Goal: Task Accomplishment & Management: Manage account settings

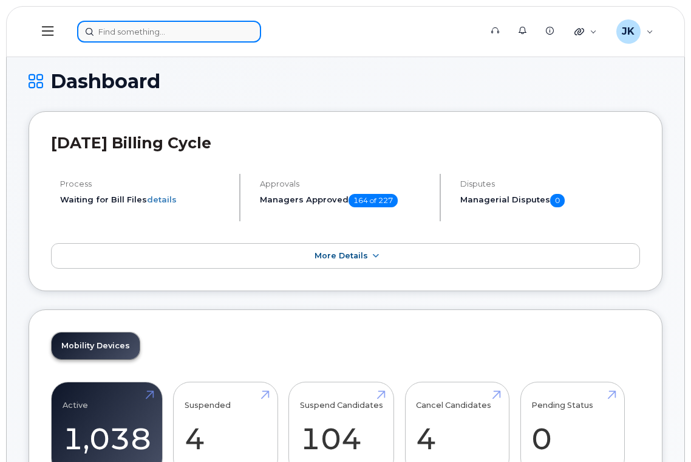
click at [142, 27] on input at bounding box center [169, 32] width 184 height 22
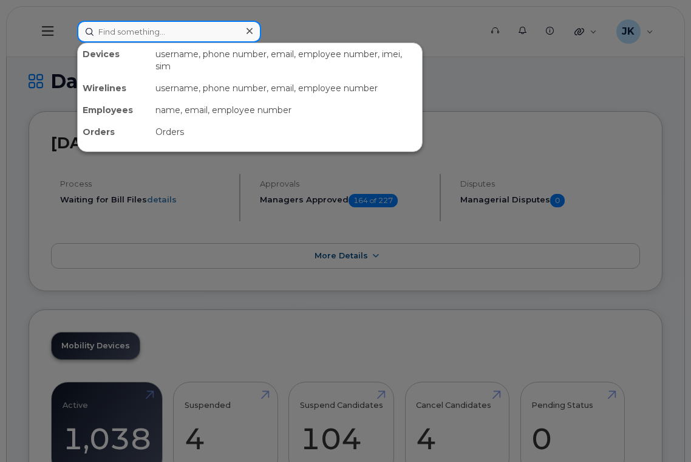
paste input "Kristel Busby"
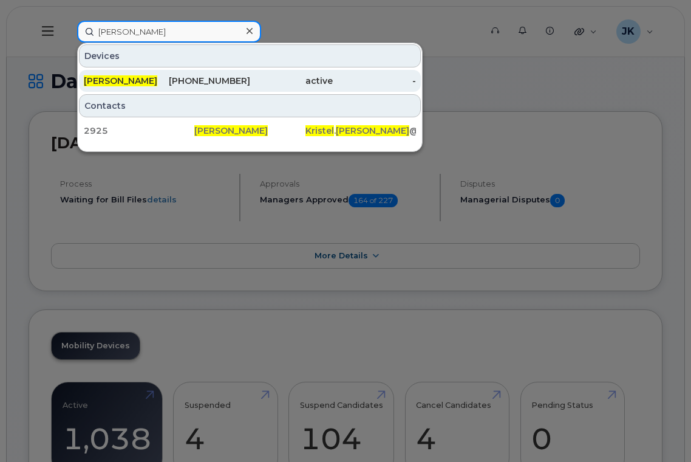
type input "Kristel Busby"
click at [138, 79] on span "Kristel Busby" at bounding box center [121, 80] width 74 height 11
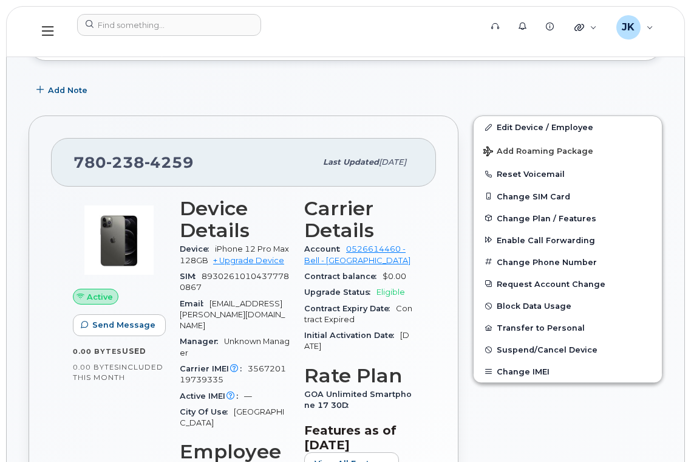
scroll to position [243, 0]
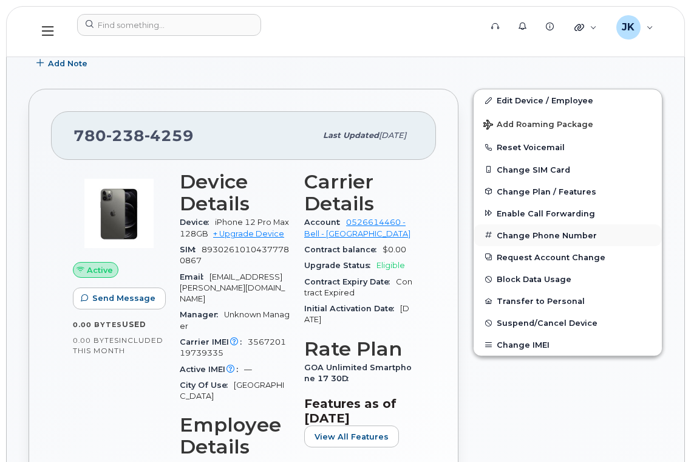
click at [532, 232] on button "Change Phone Number" at bounding box center [568, 235] width 188 height 22
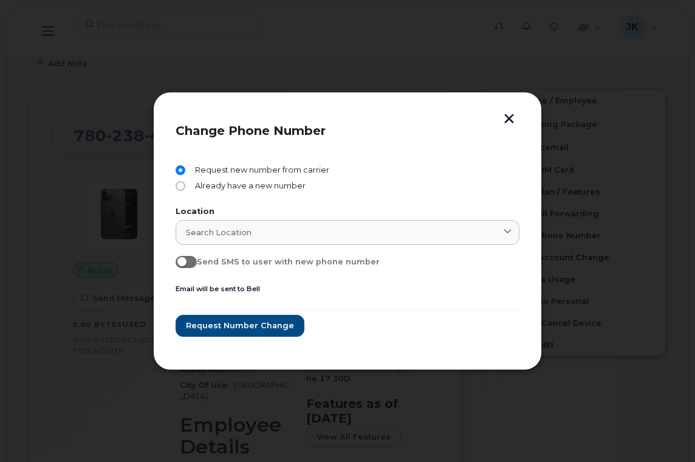
click at [508, 116] on button "button" at bounding box center [509, 120] width 18 height 13
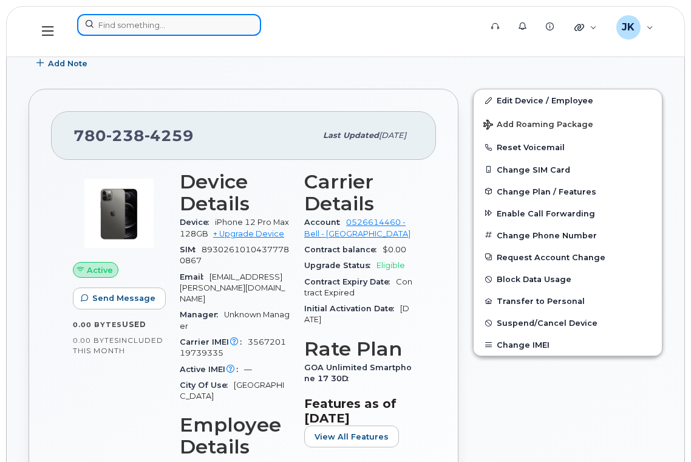
click at [181, 29] on input at bounding box center [169, 25] width 184 height 22
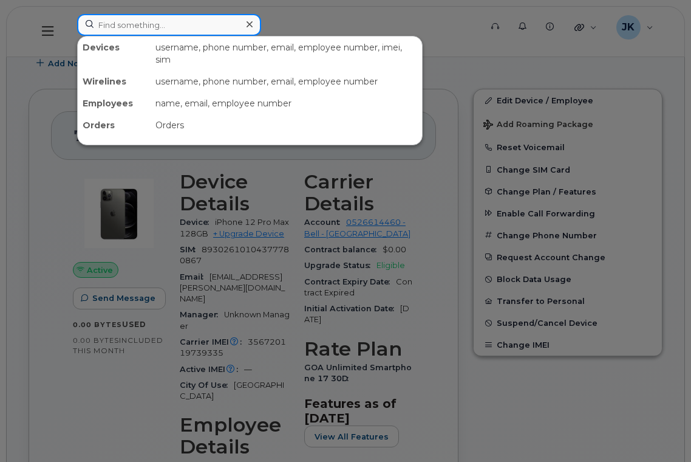
paste input "Marilyn Manning"
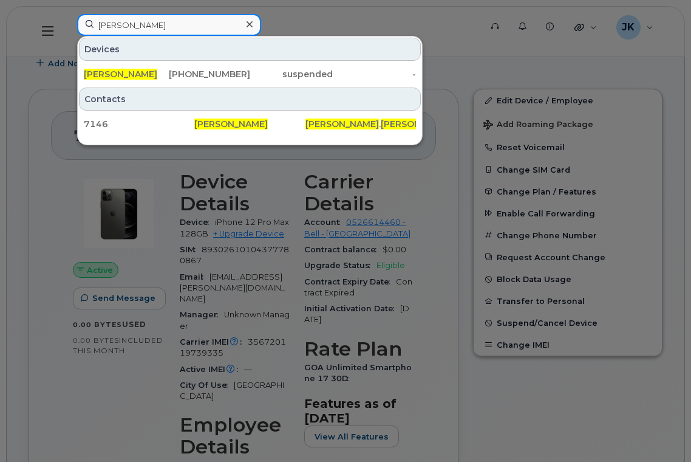
type input "Marilyn Manning"
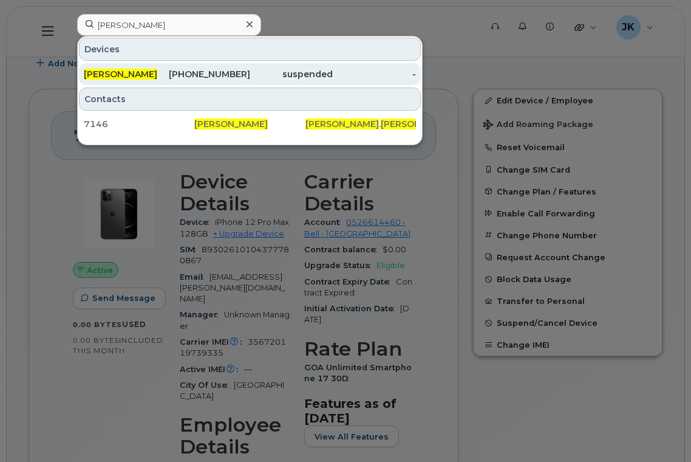
click at [126, 71] on span "Marilyn Manning" at bounding box center [121, 74] width 74 height 11
click at [146, 74] on span "Marilyn Manning" at bounding box center [121, 74] width 74 height 11
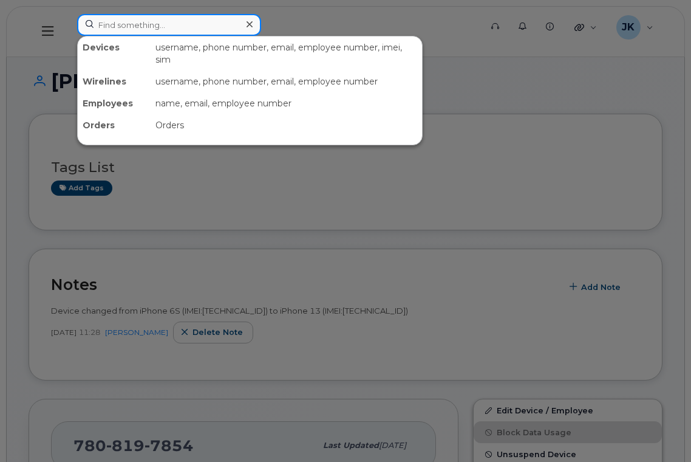
click at [182, 26] on input at bounding box center [169, 25] width 184 height 22
paste input "780.429.8187"
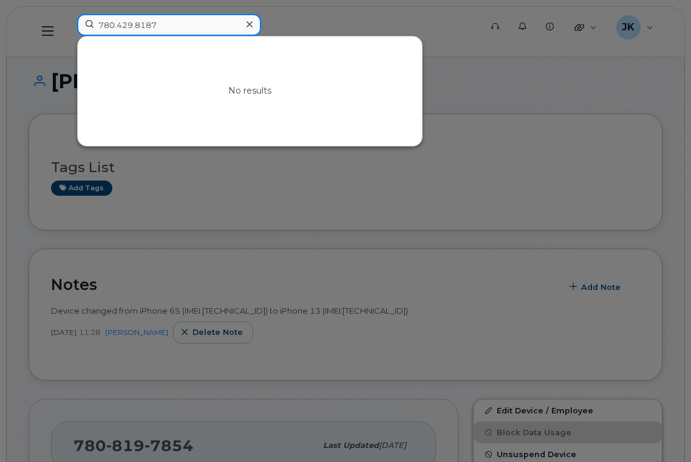
click at [137, 24] on input "780.429.8187" at bounding box center [169, 25] width 184 height 22
click at [118, 25] on input "780.4298187" at bounding box center [169, 25] width 184 height 22
click at [189, 22] on input "7804298187" at bounding box center [169, 25] width 184 height 22
drag, startPoint x: 197, startPoint y: 25, endPoint x: 78, endPoint y: 27, distance: 119.1
click at [78, 27] on input "7804298187" at bounding box center [169, 25] width 184 height 22
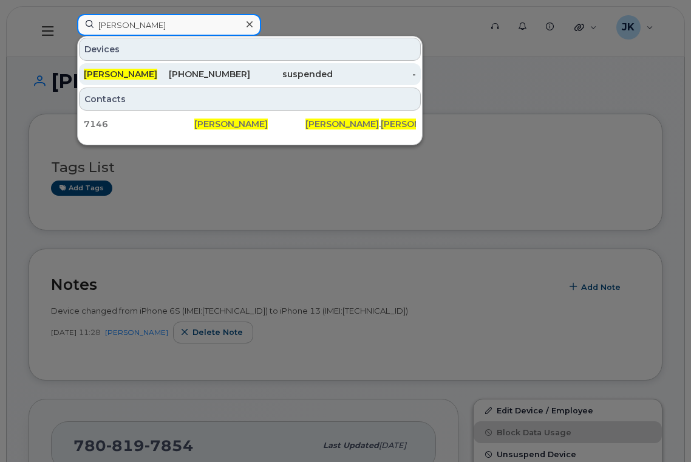
type input "marilyn manning"
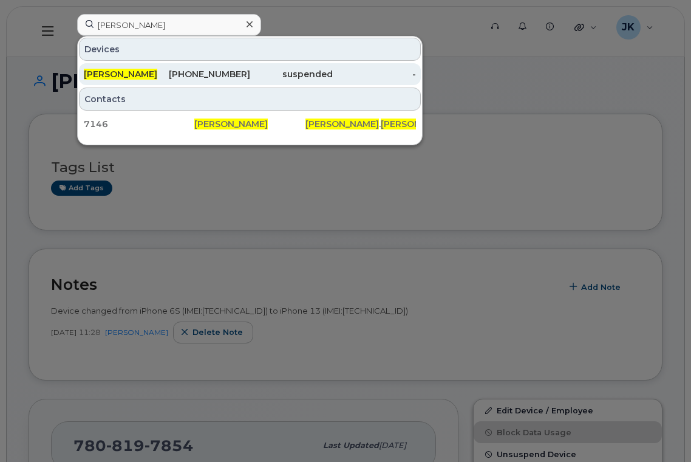
click at [134, 72] on span "Marilyn Manning" at bounding box center [121, 74] width 74 height 11
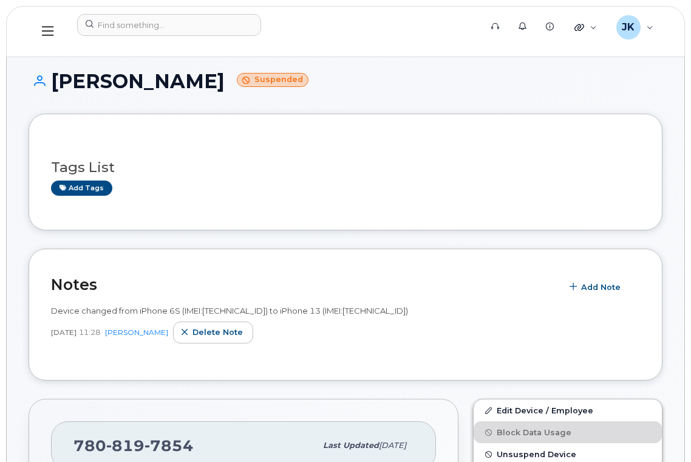
scroll to position [162, 0]
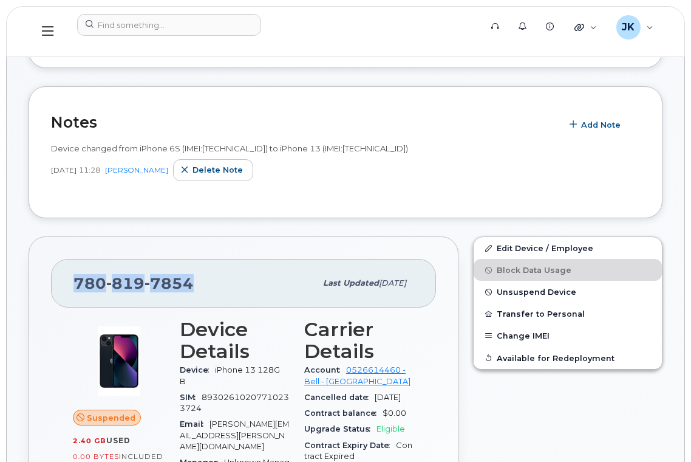
drag, startPoint x: 188, startPoint y: 282, endPoint x: 57, endPoint y: 281, distance: 130.6
click at [57, 281] on div "[PHONE_NUMBER] Last updated [DATE]" at bounding box center [243, 283] width 385 height 49
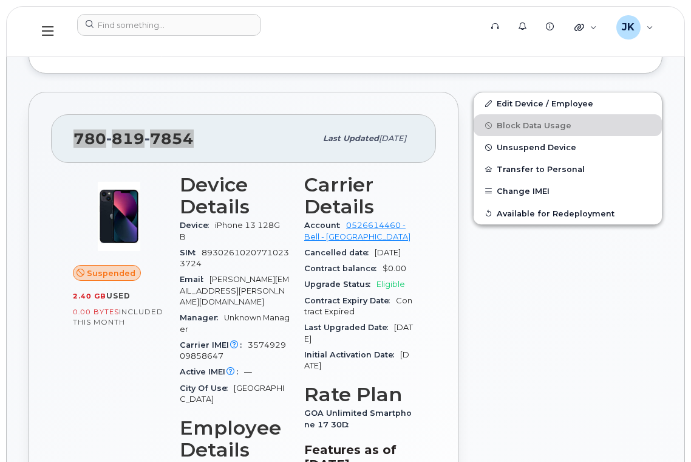
scroll to position [405, 0]
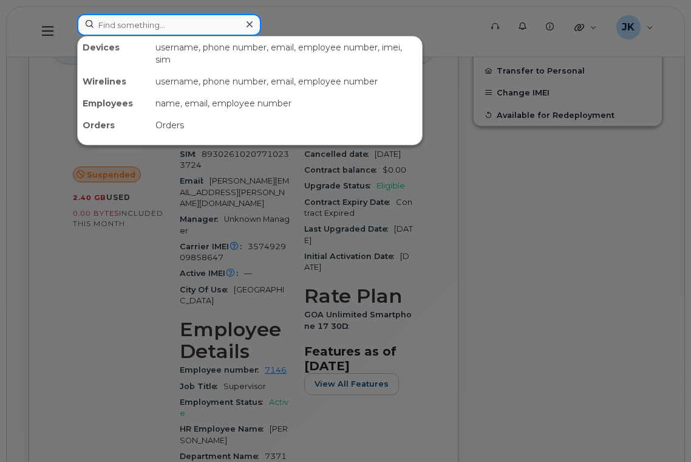
click at [185, 24] on input at bounding box center [169, 25] width 184 height 22
paste input "5873354754"
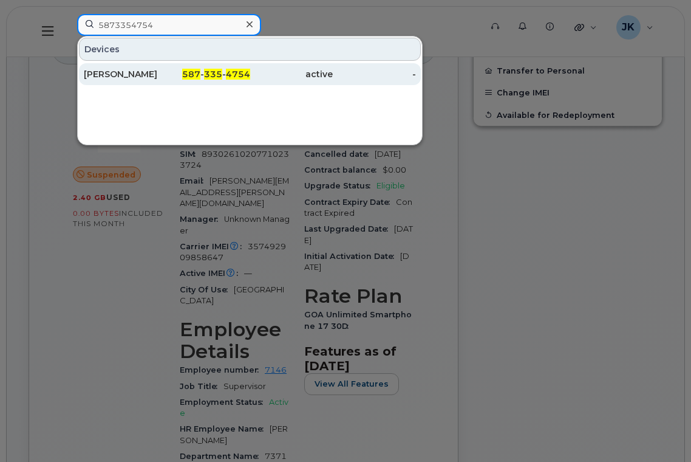
type input "5873354754"
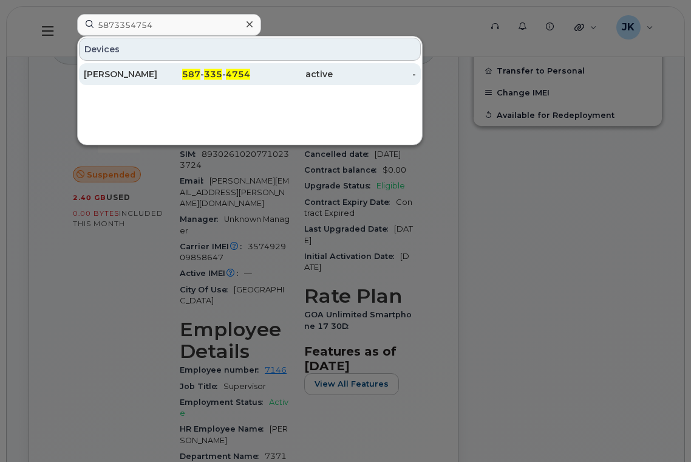
click at [130, 77] on div "[PERSON_NAME]" at bounding box center [125, 74] width 83 height 12
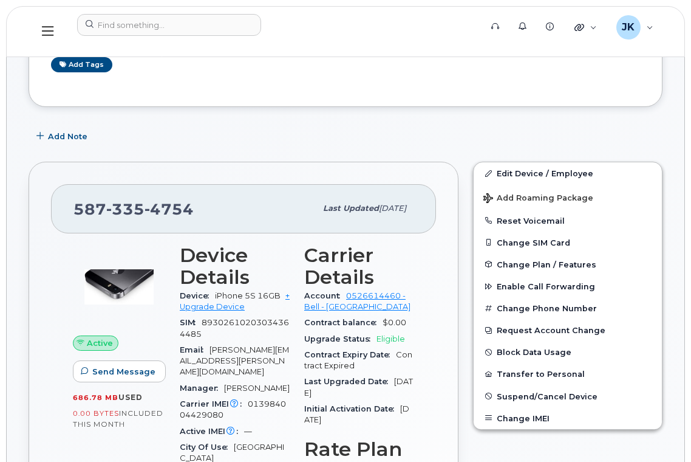
scroll to position [162, 0]
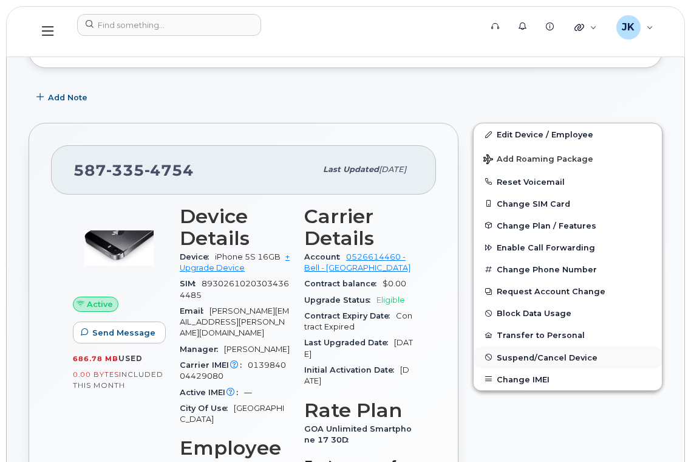
click at [539, 358] on span "Suspend/Cancel Device" at bounding box center [547, 356] width 101 height 9
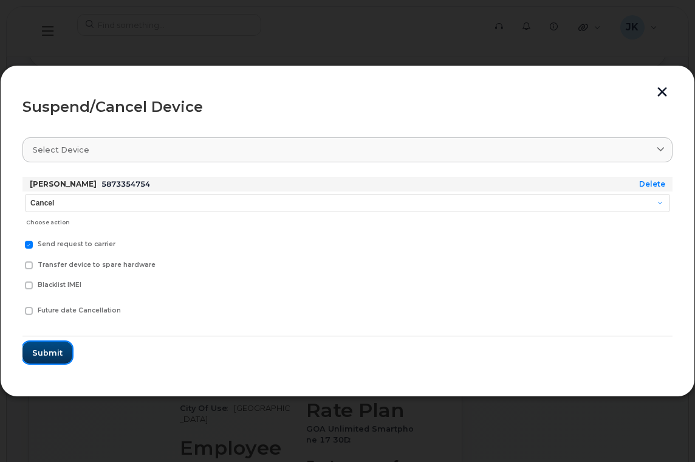
click at [49, 353] on span "Submit" at bounding box center [47, 353] width 30 height 12
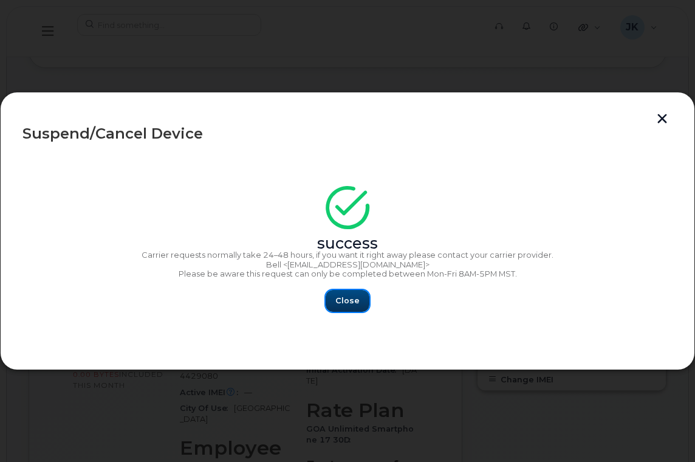
click at [354, 303] on span "Close" at bounding box center [347, 301] width 24 height 12
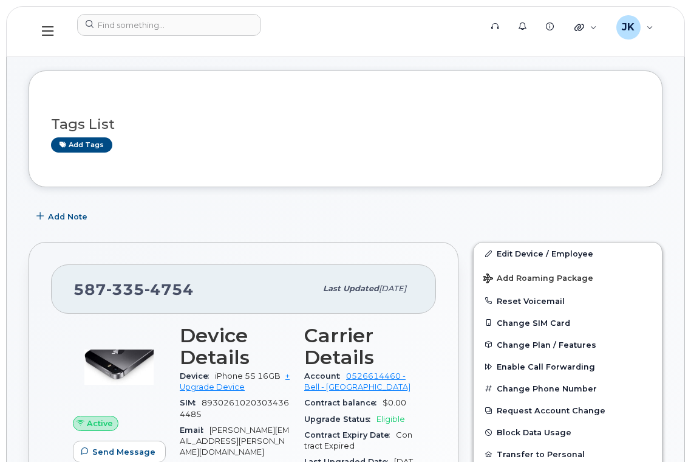
scroll to position [0, 0]
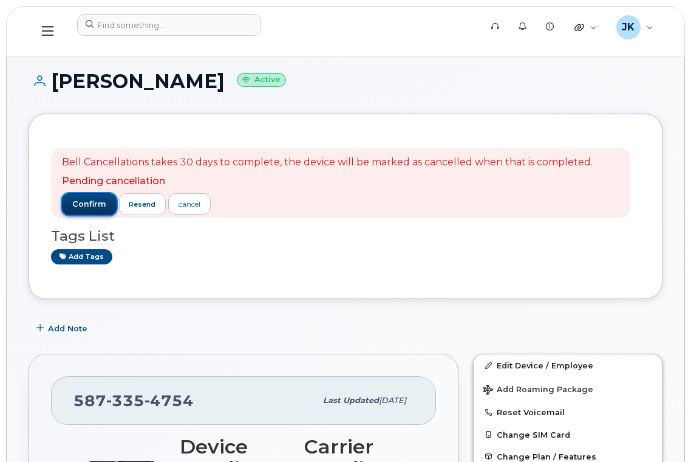
click at [91, 201] on span "confirm" at bounding box center [89, 204] width 34 height 11
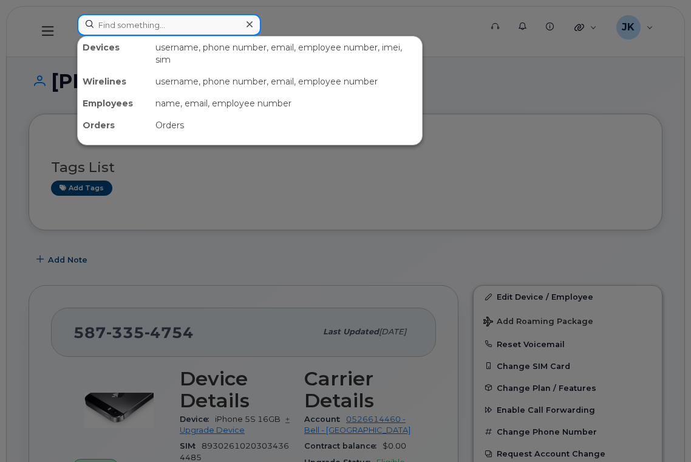
click at [162, 23] on input at bounding box center [169, 25] width 184 height 22
paste input "[PERSON_NAME]"
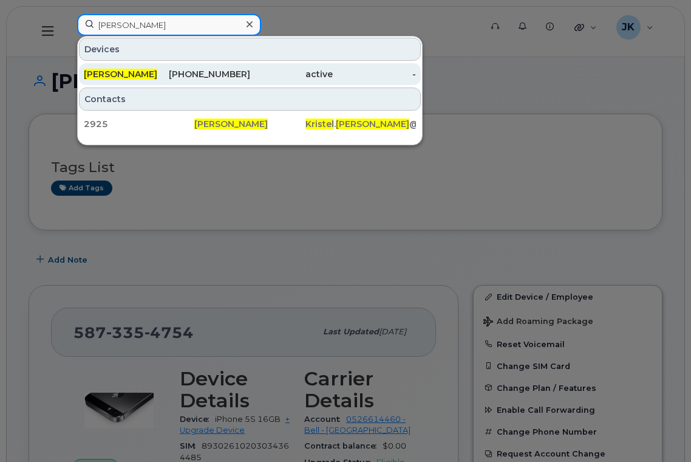
type input "[PERSON_NAME]"
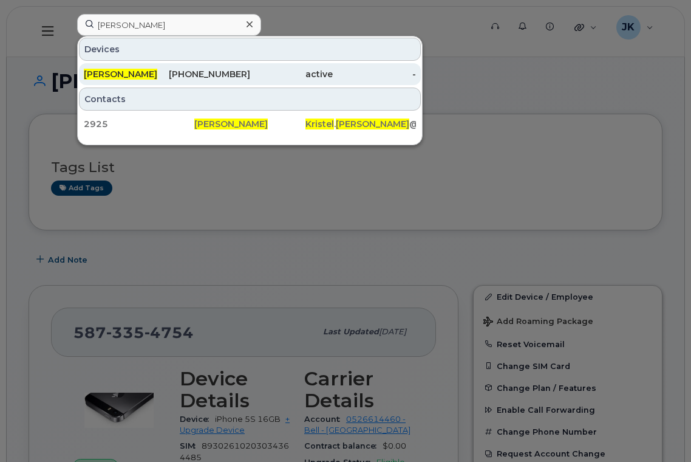
drag, startPoint x: 204, startPoint y: 73, endPoint x: 218, endPoint y: 74, distance: 14.0
click at [204, 72] on div "780-238-4259" at bounding box center [208, 74] width 83 height 12
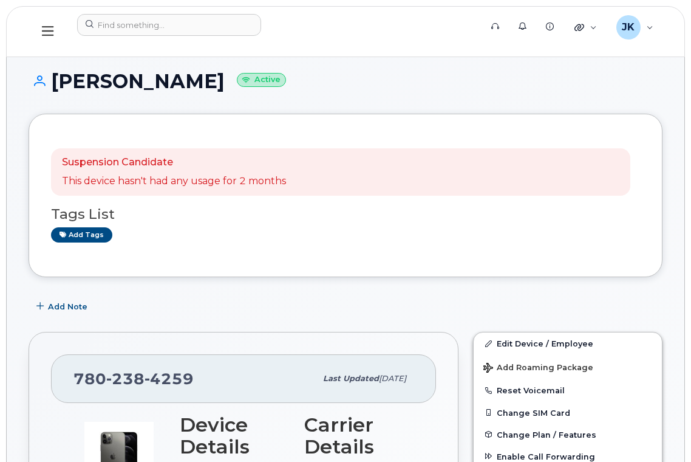
drag, startPoint x: 183, startPoint y: 82, endPoint x: 55, endPoint y: 83, distance: 128.2
click at [55, 83] on h1 "[PERSON_NAME] Active" at bounding box center [346, 80] width 634 height 21
copy h1 "[PERSON_NAME]"
click at [100, 80] on h1 "[PERSON_NAME] Active" at bounding box center [346, 80] width 634 height 21
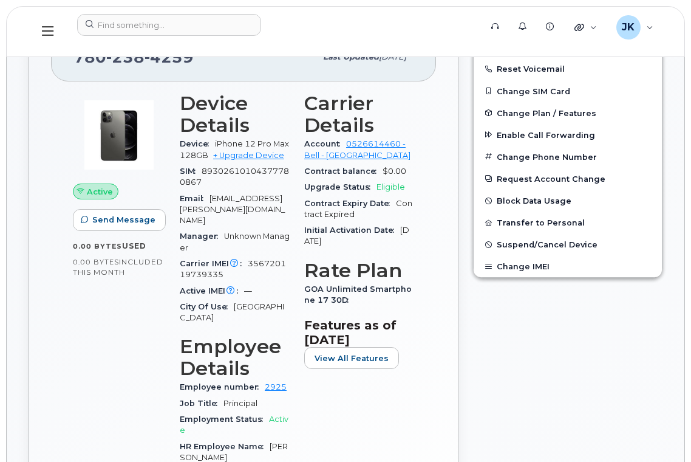
scroll to position [405, 0]
